Goal: Task Accomplishment & Management: Contribute content

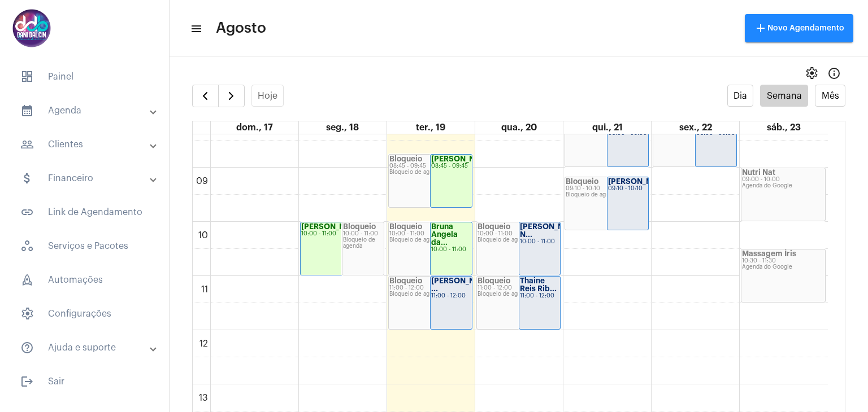
scroll to position [548, 0]
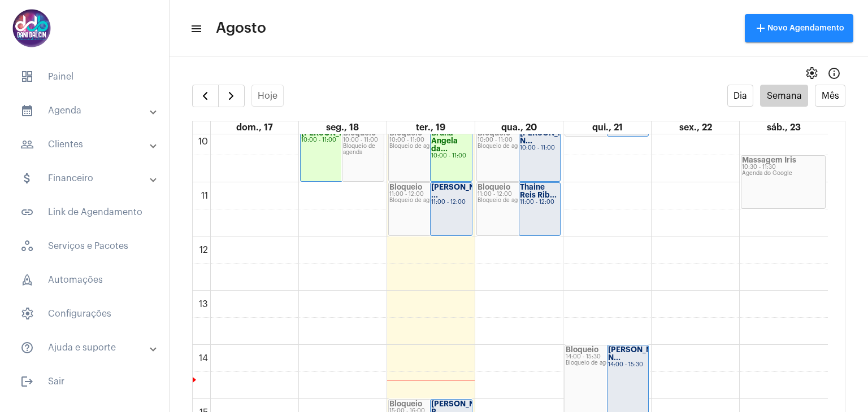
click at [449, 205] on div "11:00 - 12:00" at bounding box center [451, 202] width 40 height 6
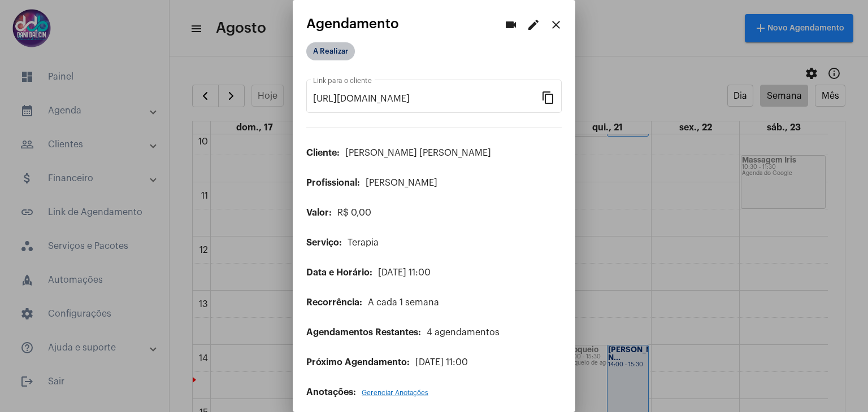
click at [337, 53] on mat-chip "A Realizar" at bounding box center [330, 51] width 49 height 18
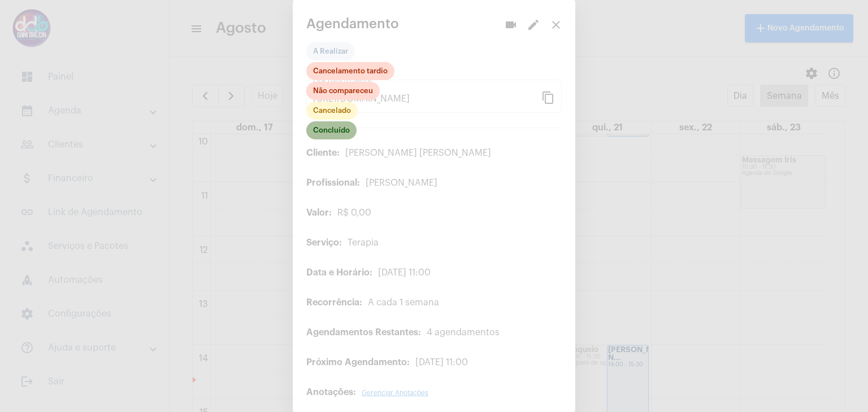
click at [338, 138] on mat-chip "Concluído" at bounding box center [331, 130] width 50 height 18
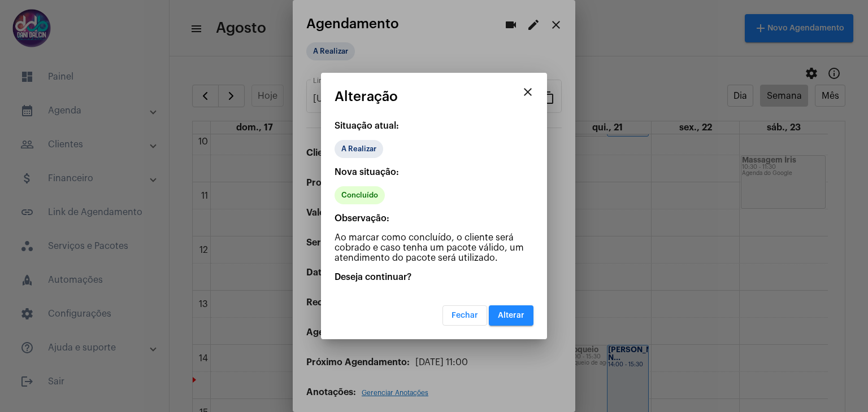
click at [509, 321] on button "Alterar" at bounding box center [511, 316] width 45 height 20
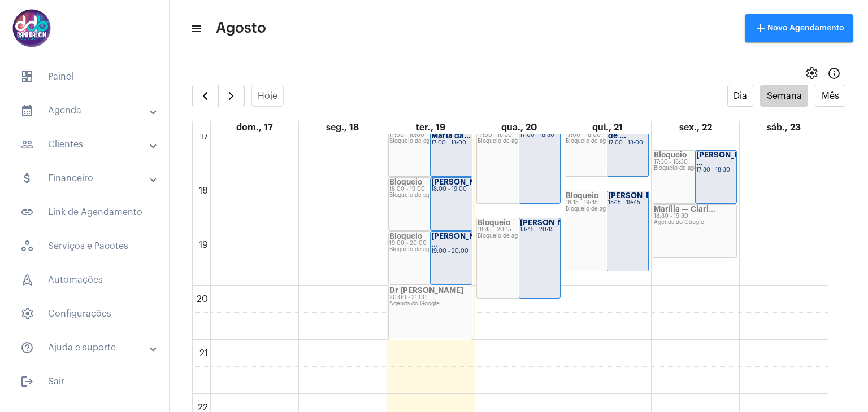
scroll to position [944, 0]
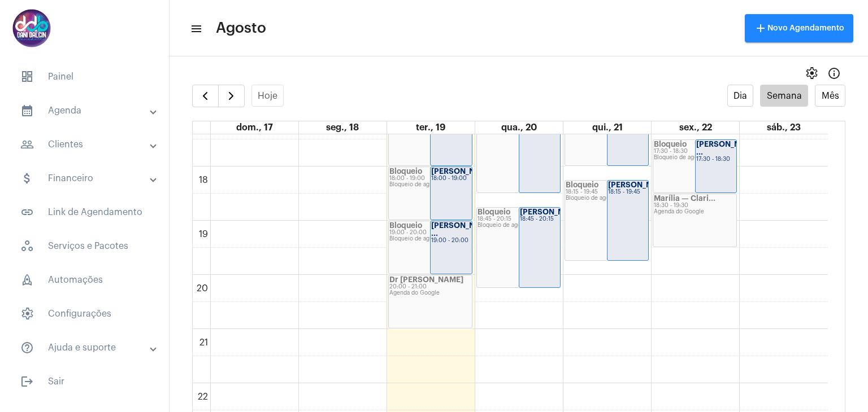
click at [52, 144] on mat-panel-title "people_outline Clientes" at bounding box center [85, 145] width 130 height 14
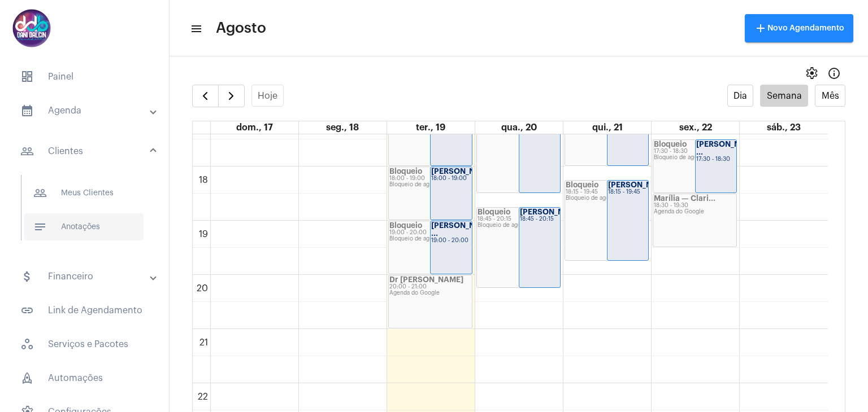
click at [96, 226] on span "notes Anotações" at bounding box center [83, 227] width 119 height 27
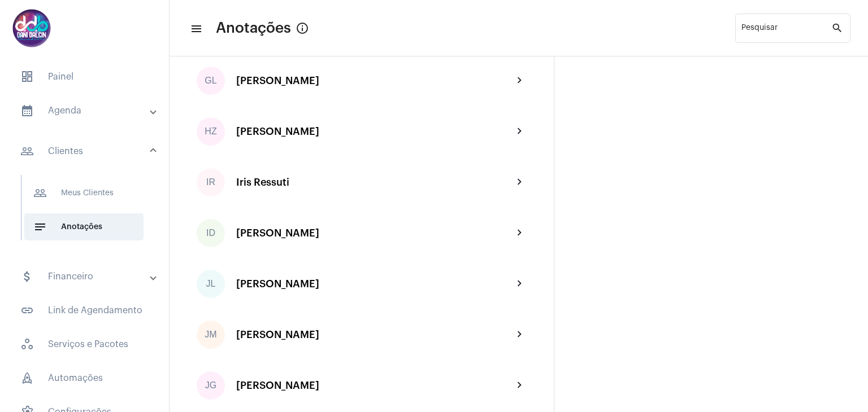
scroll to position [1130, 0]
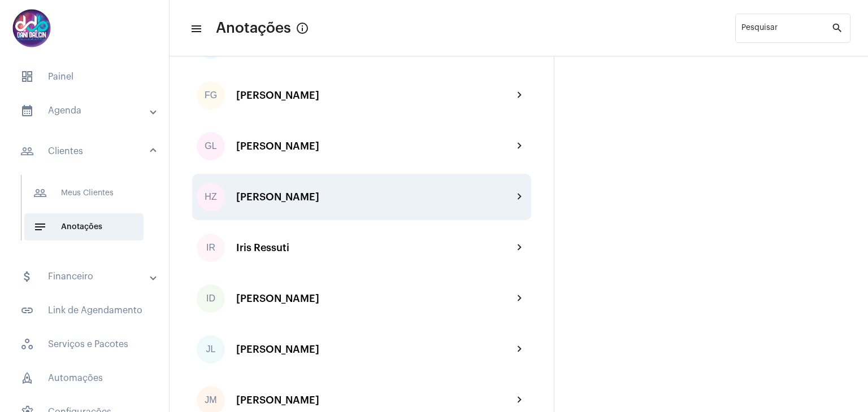
click at [313, 208] on div "HZ [PERSON_NAME] chevron_right" at bounding box center [361, 197] width 339 height 46
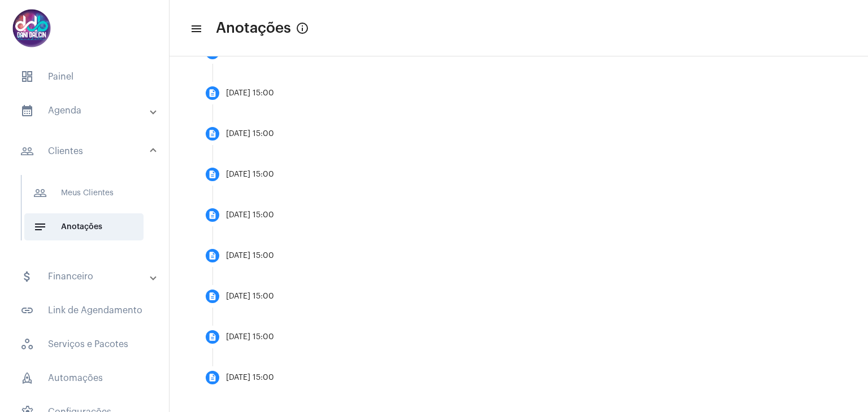
scroll to position [418, 0]
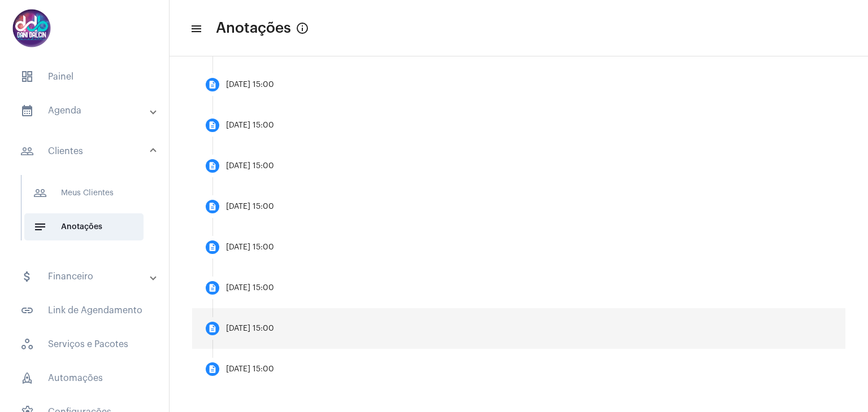
click at [278, 335] on mat-step-header "description [DATE] 15:00" at bounding box center [518, 328] width 653 height 41
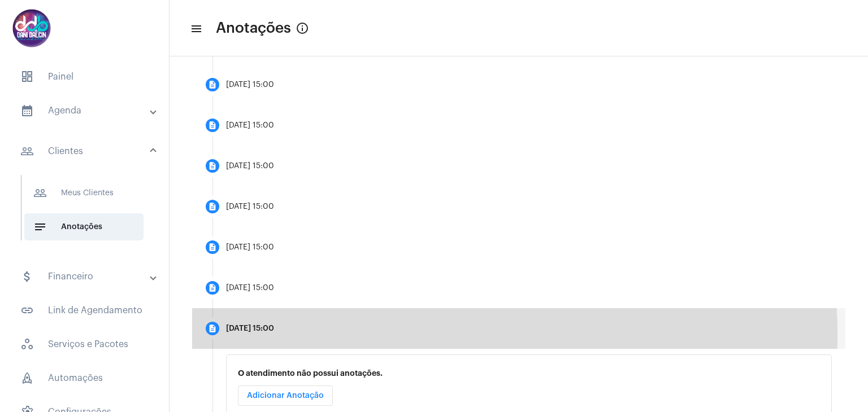
scroll to position [336, 0]
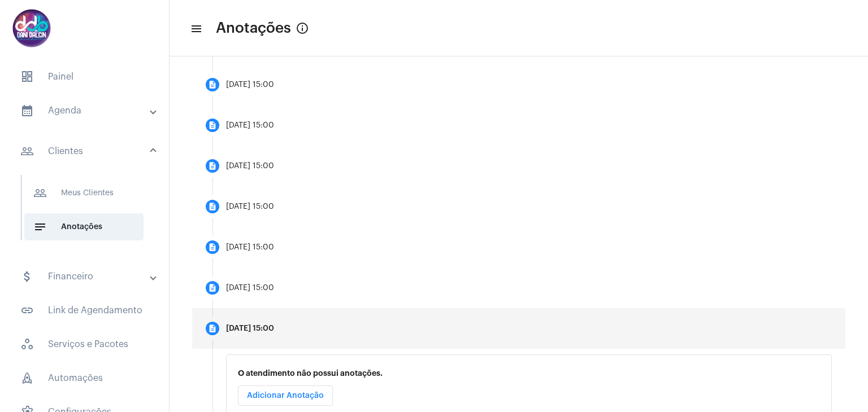
click at [276, 389] on button "Adicionar Anotação" at bounding box center [285, 396] width 95 height 20
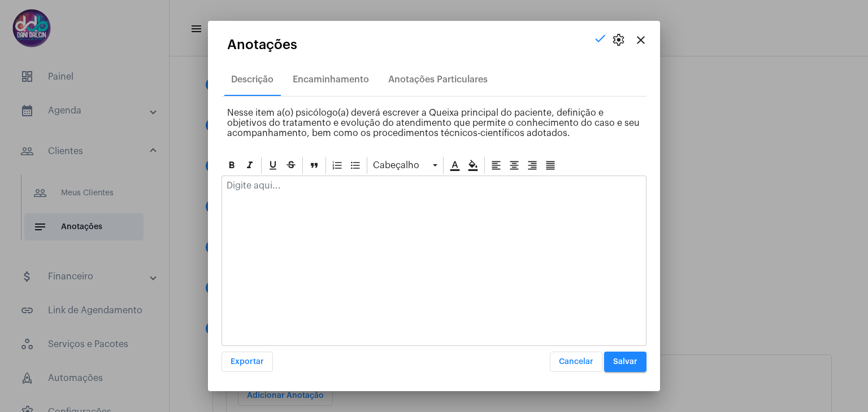
click at [260, 191] on div at bounding box center [434, 188] width 424 height 25
